Goal: Use online tool/utility: Utilize a website feature to perform a specific function

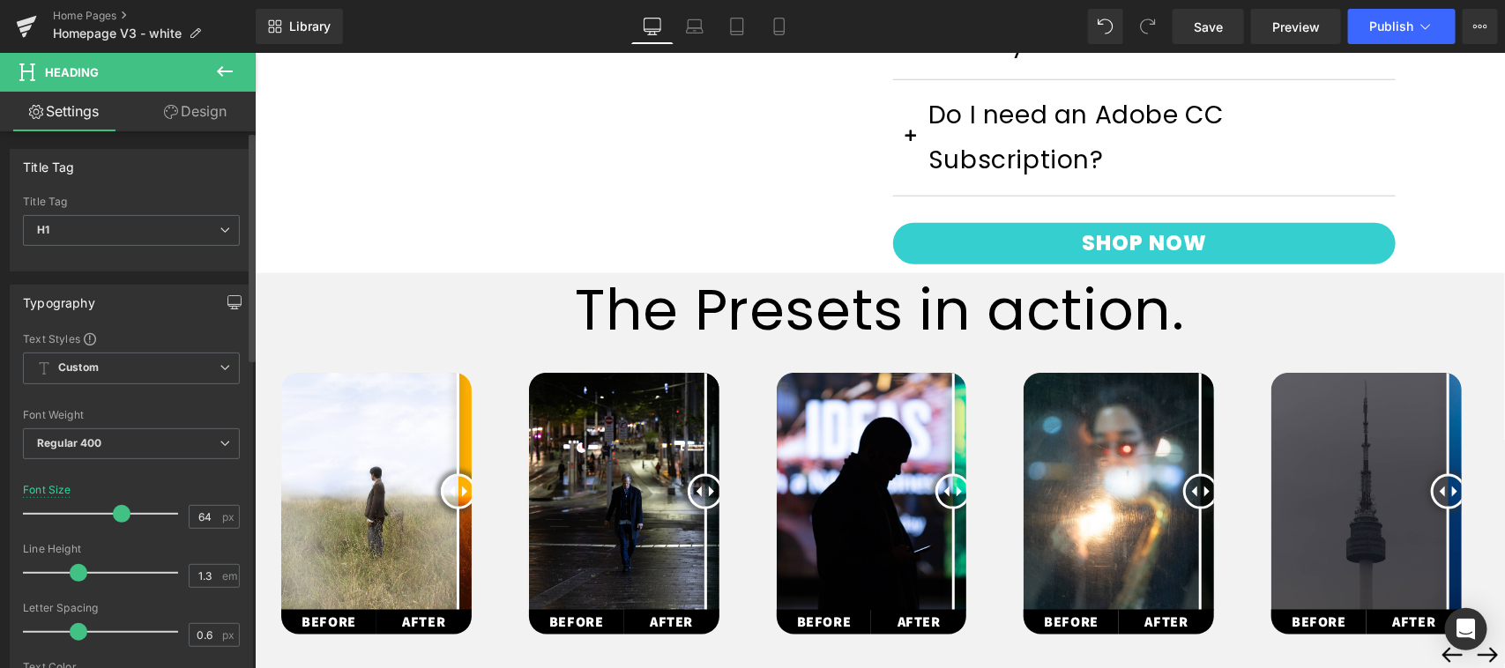
scroll to position [733, 0]
click at [227, 301] on icon "button" at bounding box center [234, 302] width 14 height 14
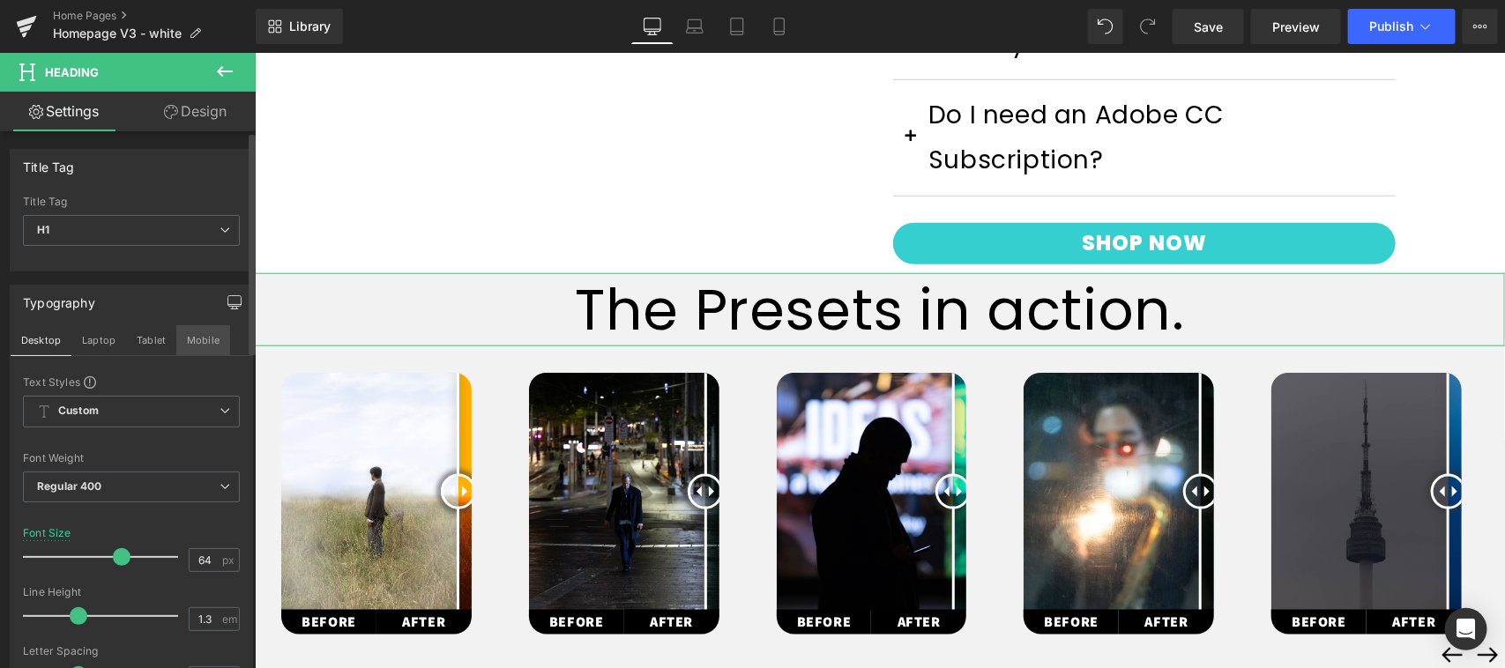
click at [205, 337] on button "Mobile" at bounding box center [203, 340] width 54 height 30
type input "35"
type input "100"
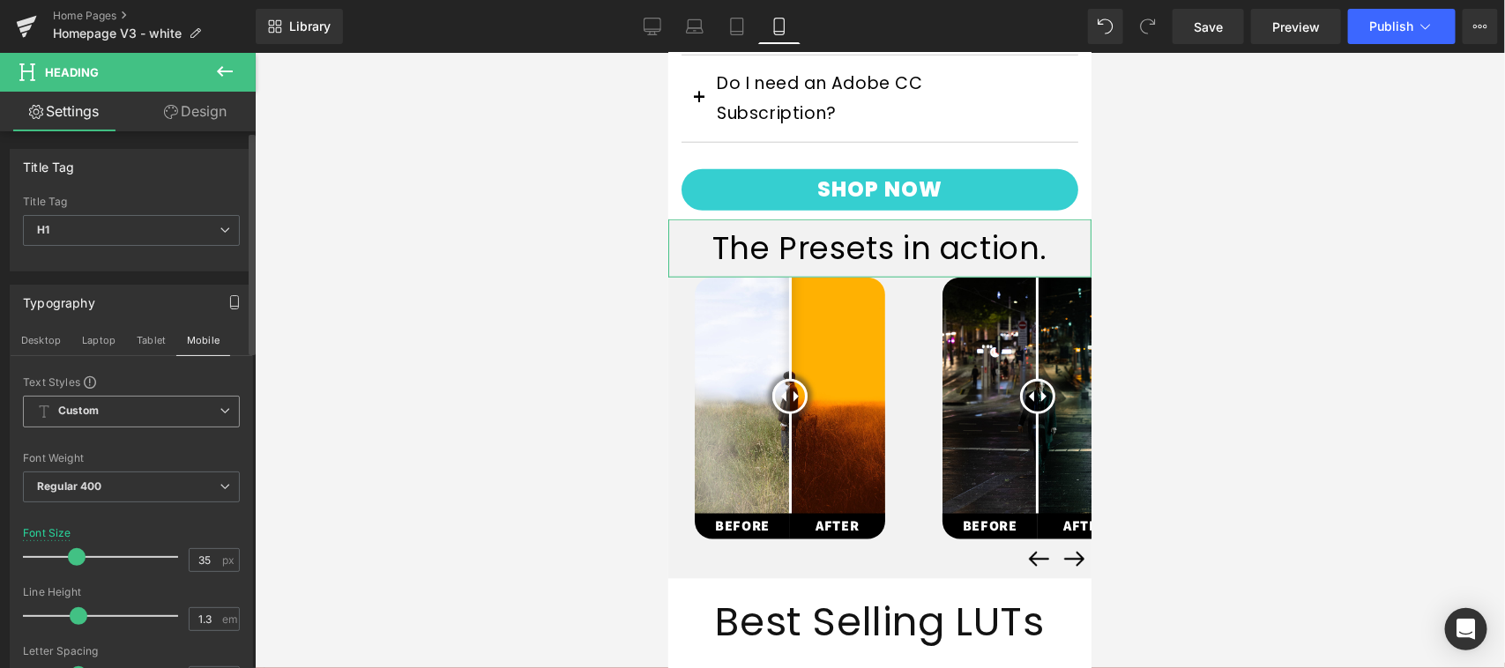
scroll to position [725, 0]
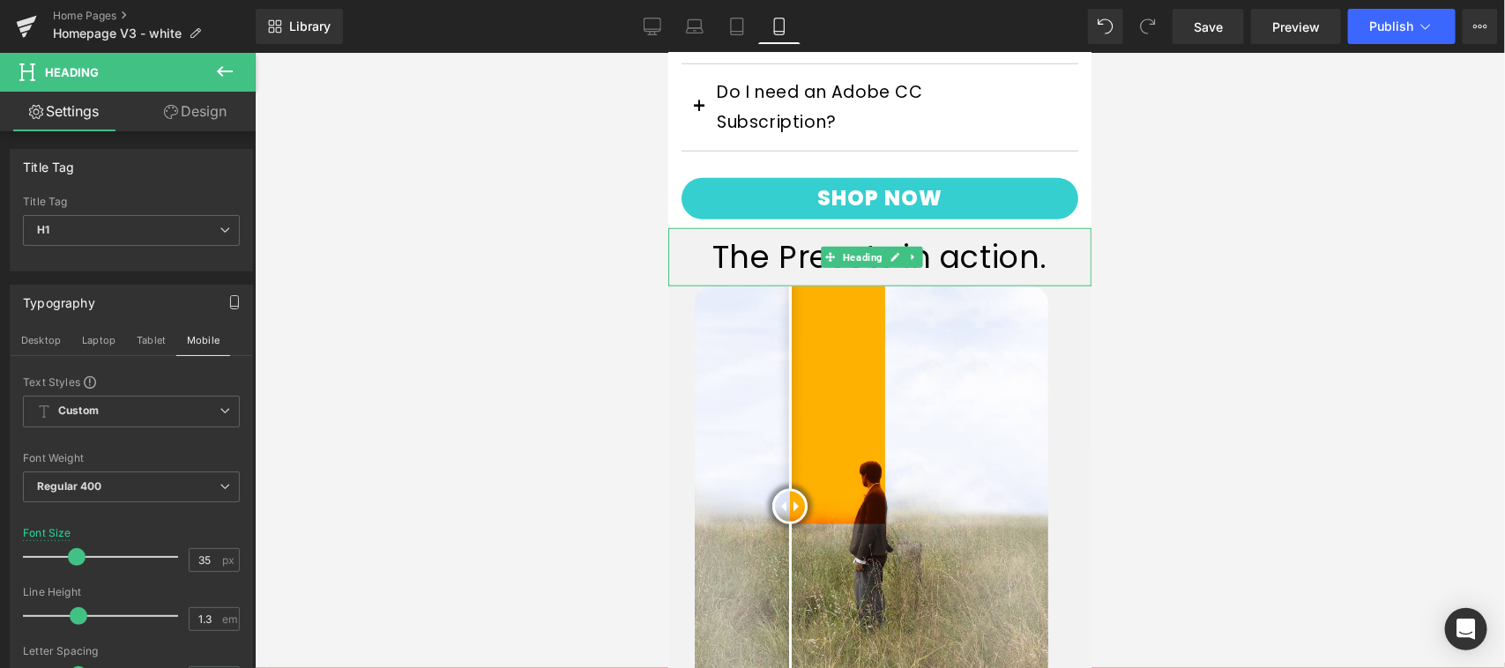
click at [946, 248] on h1 "The Presets in action." at bounding box center [878, 256] width 423 height 41
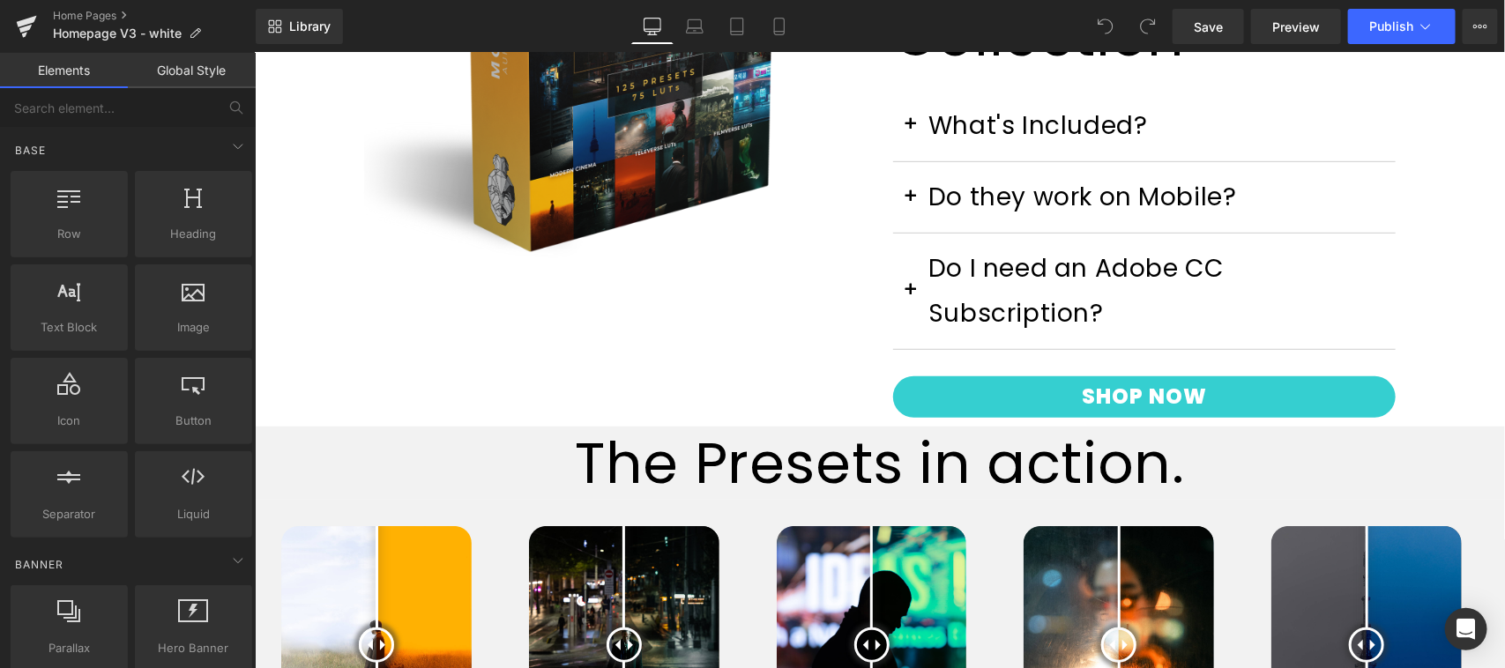
scroll to position [734, 0]
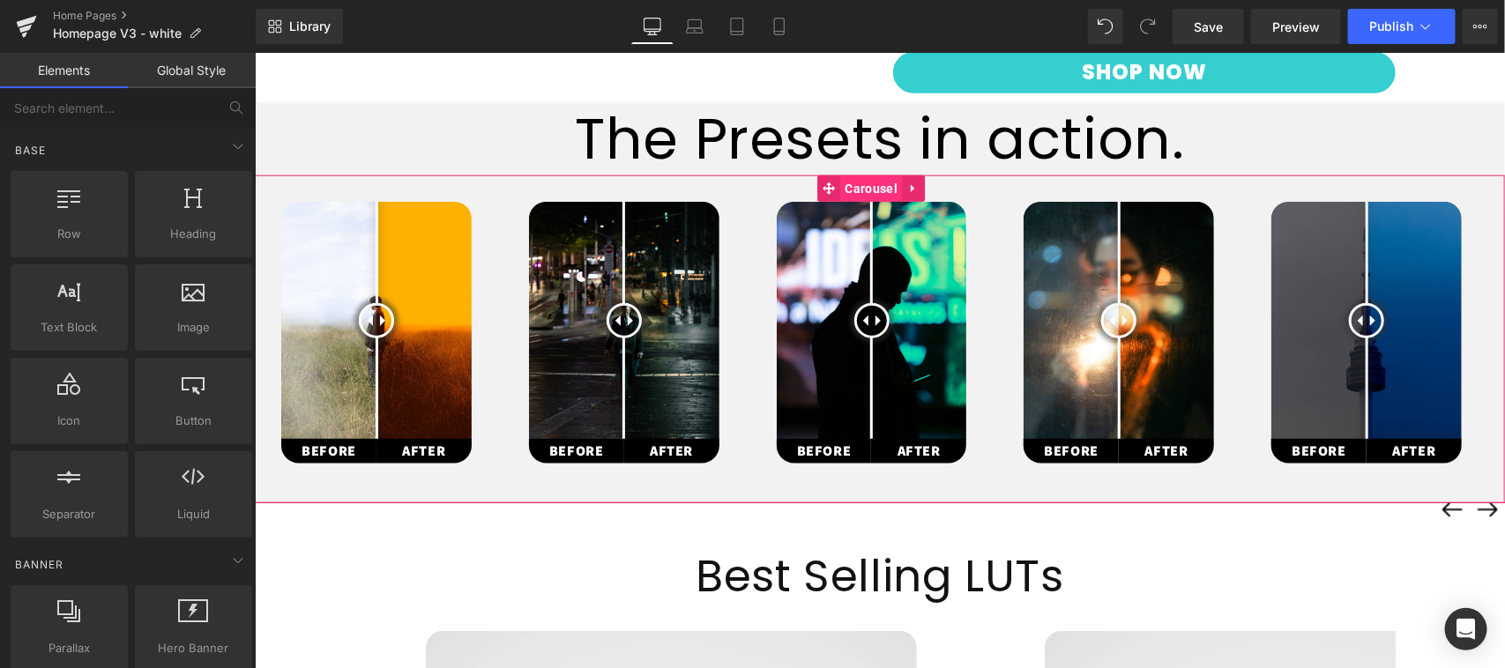
click at [863, 175] on span "Carousel" at bounding box center [870, 188] width 61 height 26
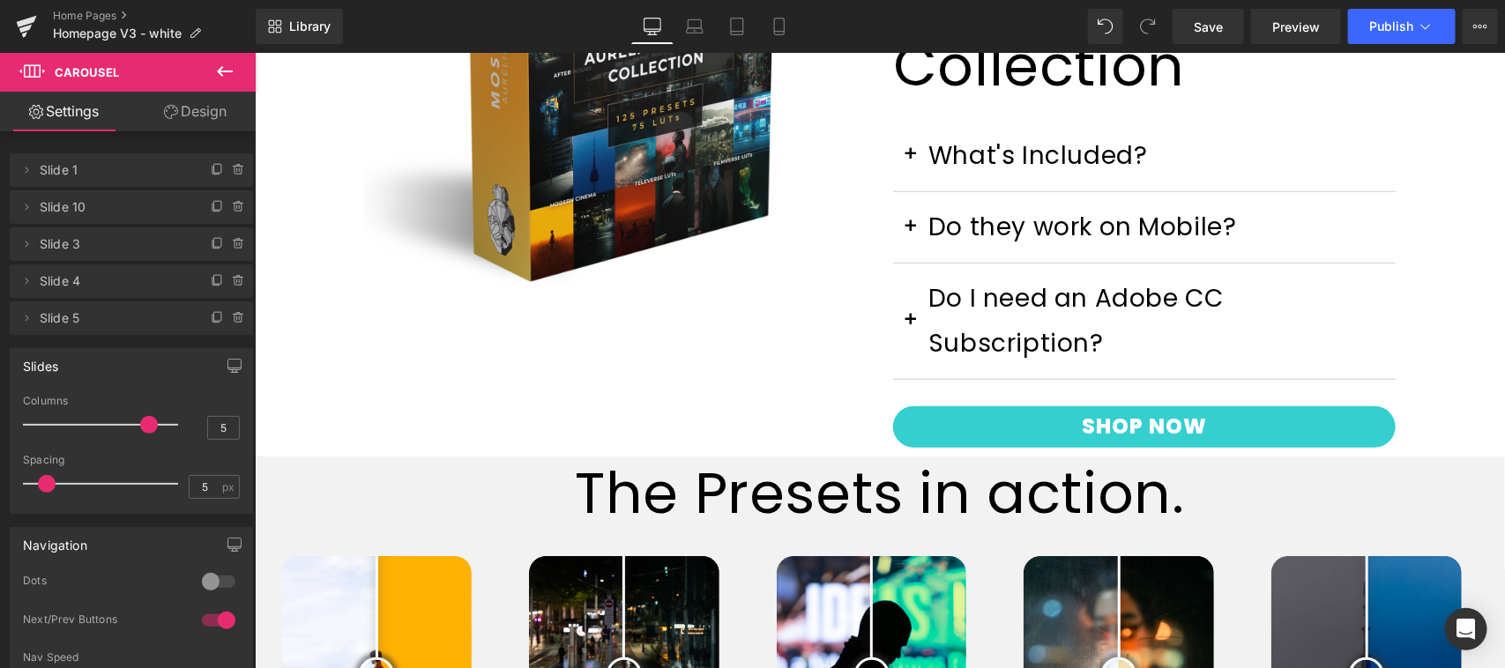
scroll to position [367, 0]
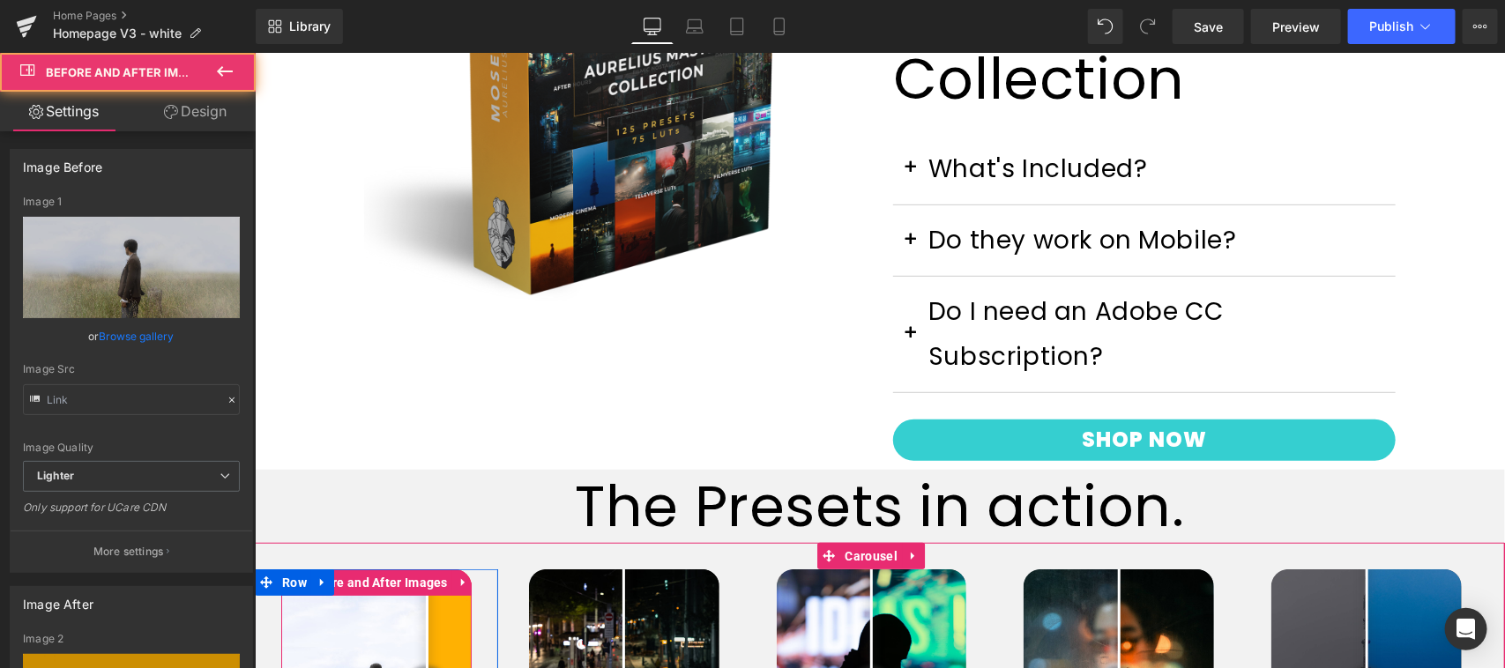
type input "[URL][DOMAIN_NAME]"
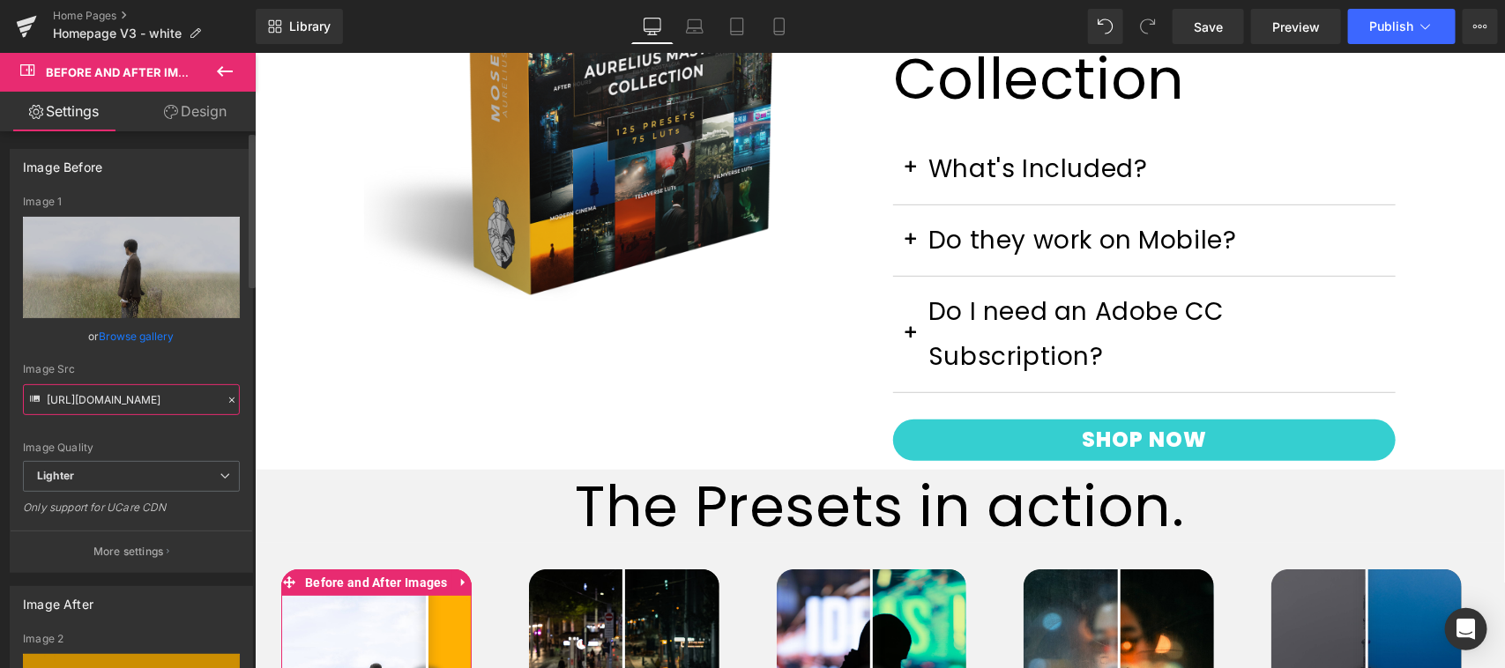
click at [108, 399] on input "[URL][DOMAIN_NAME]" at bounding box center [131, 399] width 217 height 31
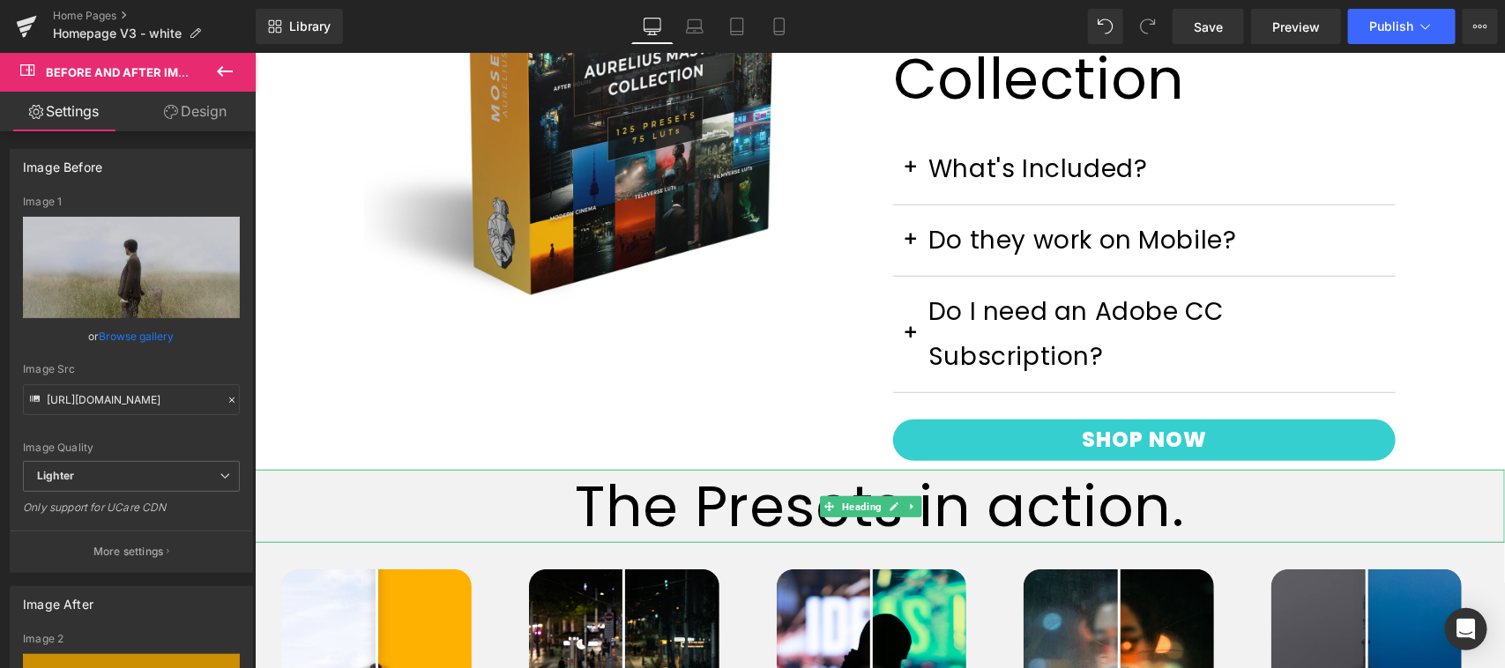
click at [720, 469] on h1 "The Presets in action." at bounding box center [879, 505] width 1250 height 73
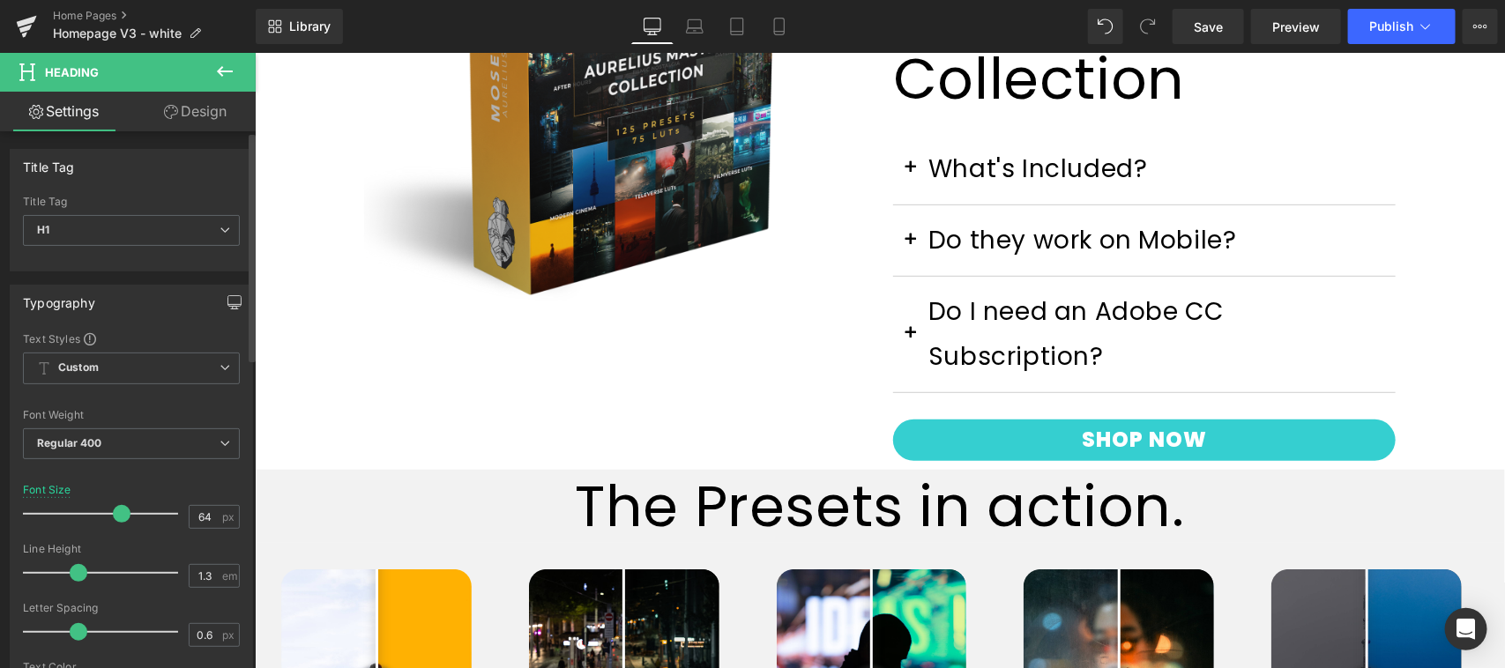
click at [227, 309] on icon "button" at bounding box center [234, 302] width 14 height 14
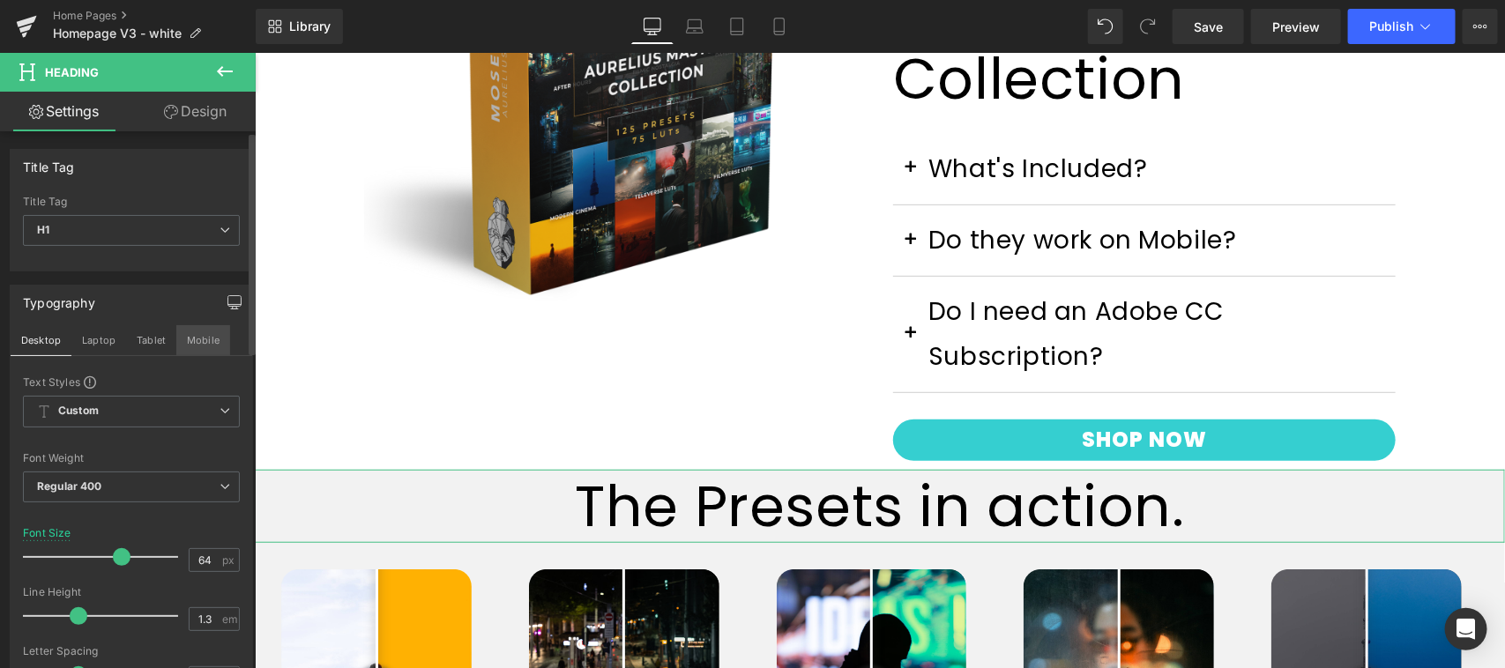
click at [200, 339] on button "Mobile" at bounding box center [203, 340] width 54 height 30
type input "35"
type input "100"
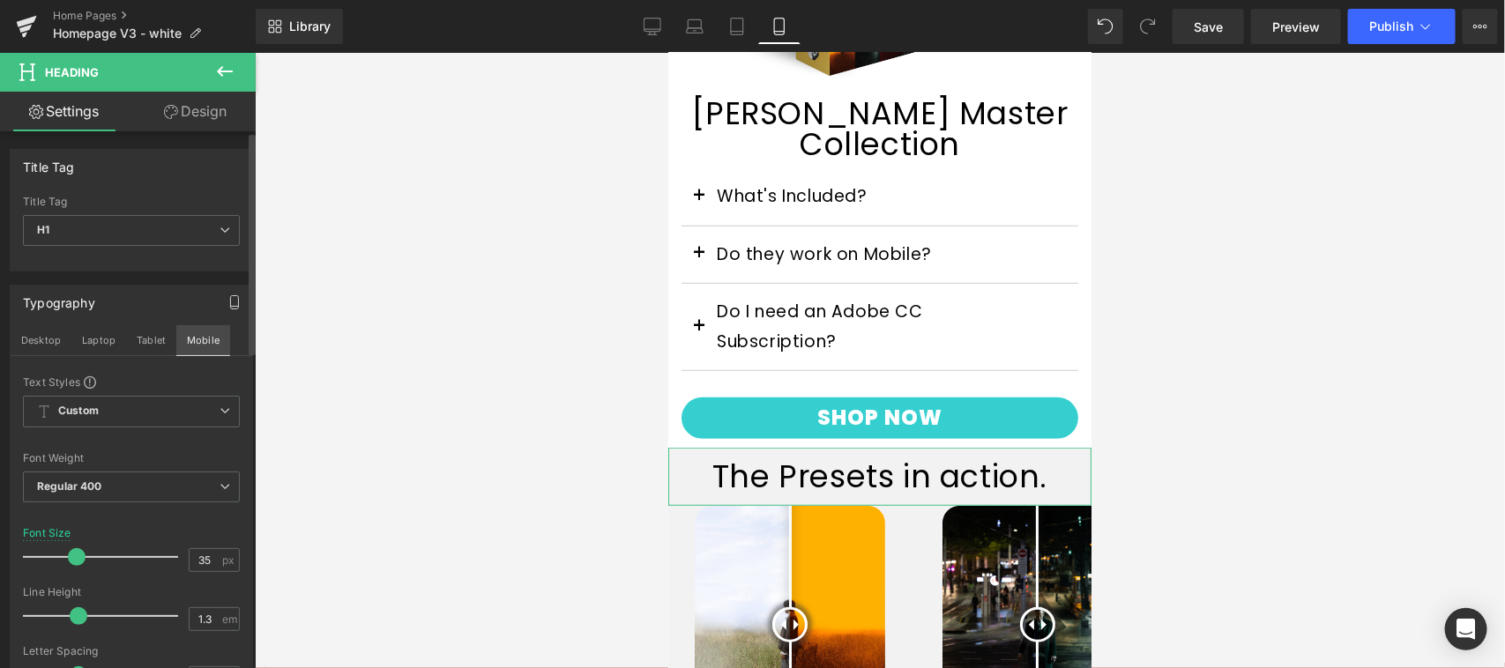
scroll to position [543, 0]
